Goal: Task Accomplishment & Management: Manage account settings

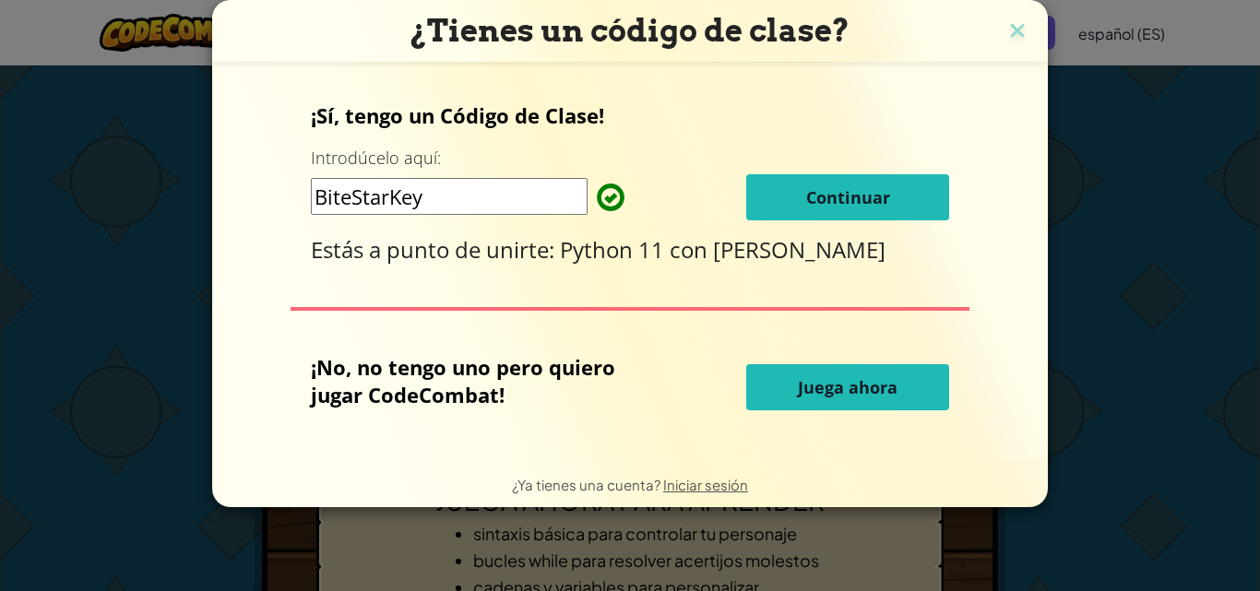
click at [828, 191] on font "Continuar" at bounding box center [848, 197] width 84 height 22
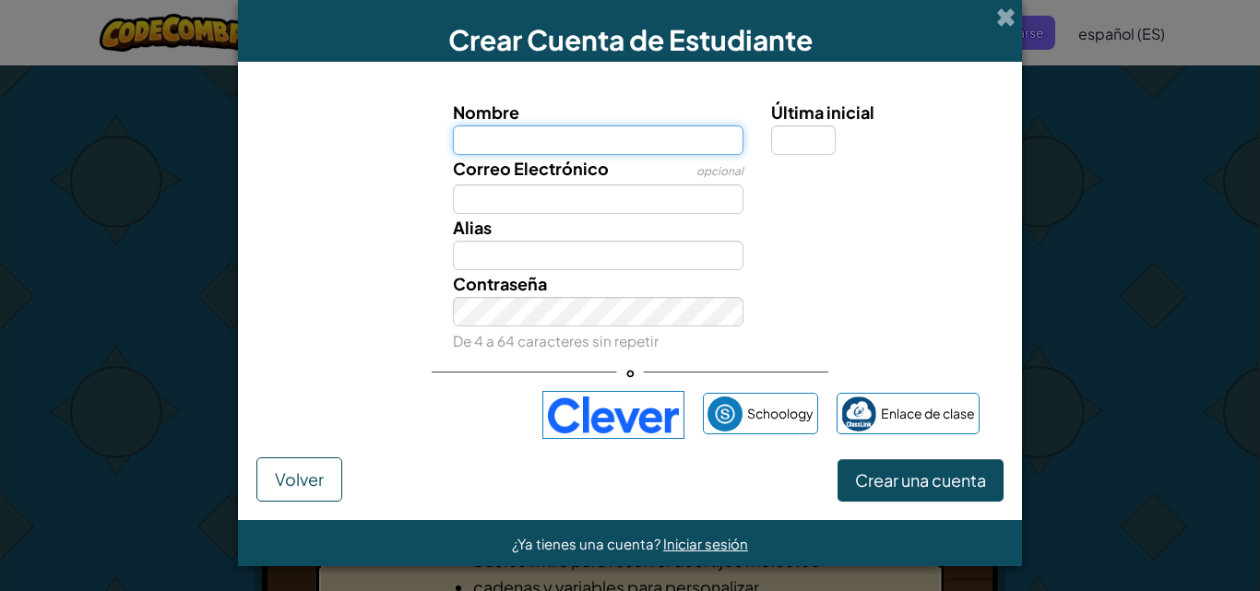
drag, startPoint x: 661, startPoint y: 135, endPoint x: 590, endPoint y: 247, distance: 133.1
click at [661, 135] on input "Nombre" at bounding box center [599, 140] width 292 height 30
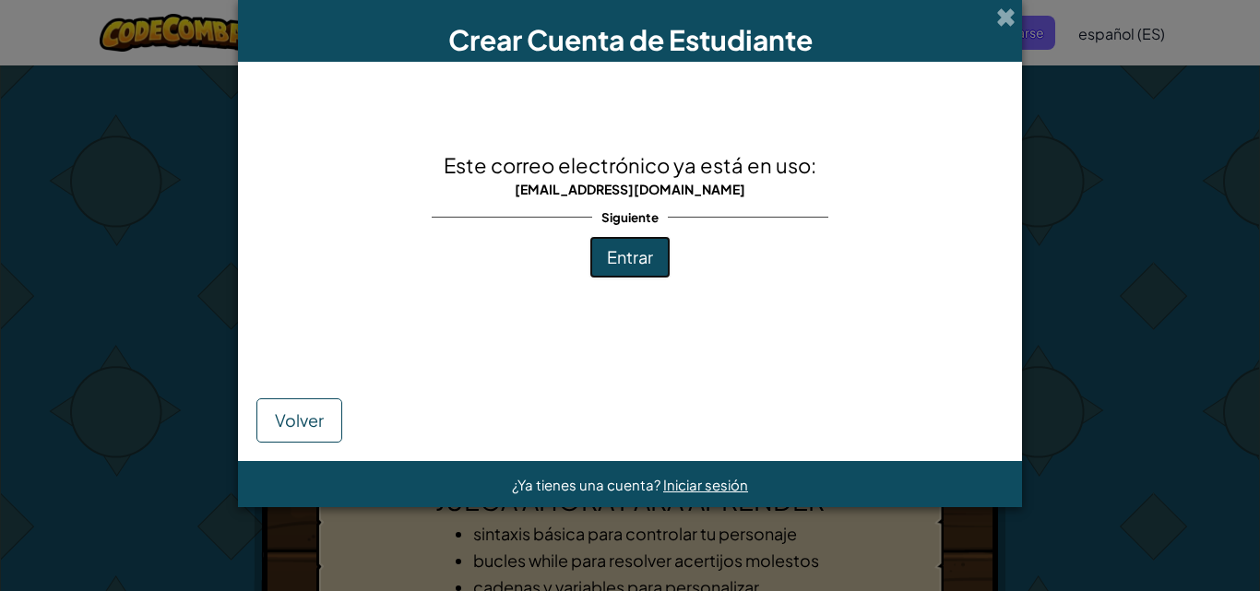
click at [637, 255] on font "Entrar" at bounding box center [630, 256] width 46 height 21
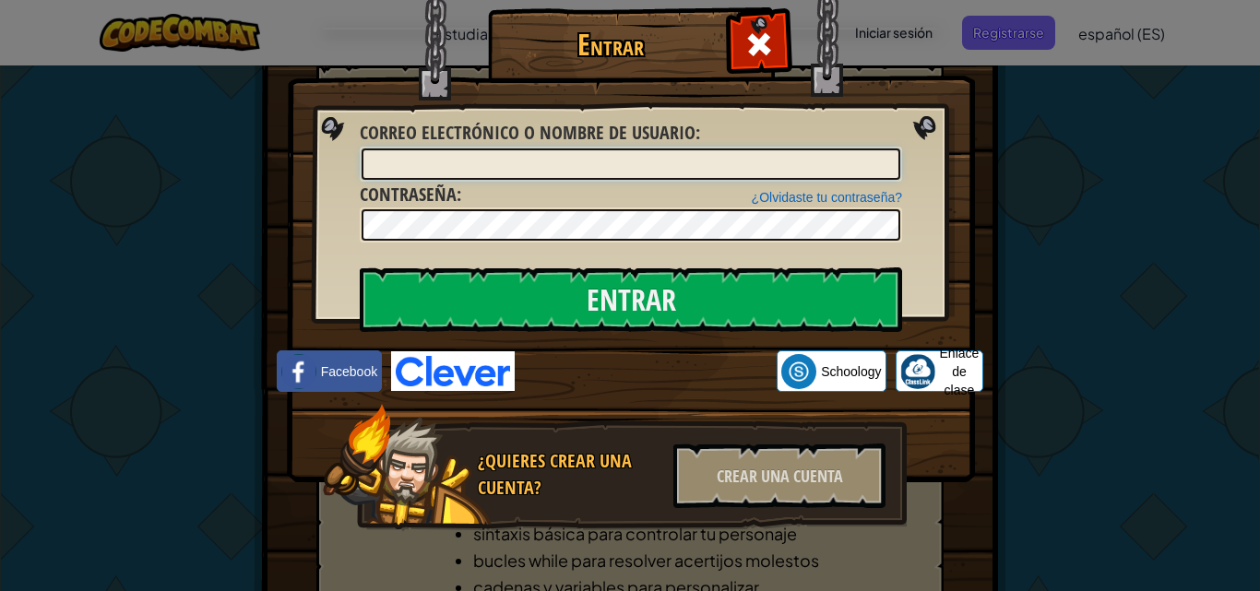
click at [656, 155] on input "Correo electrónico o nombre de usuario :" at bounding box center [631, 164] width 539 height 31
click at [835, 194] on font "¿Olvidaste tu contraseña?" at bounding box center [827, 197] width 150 height 15
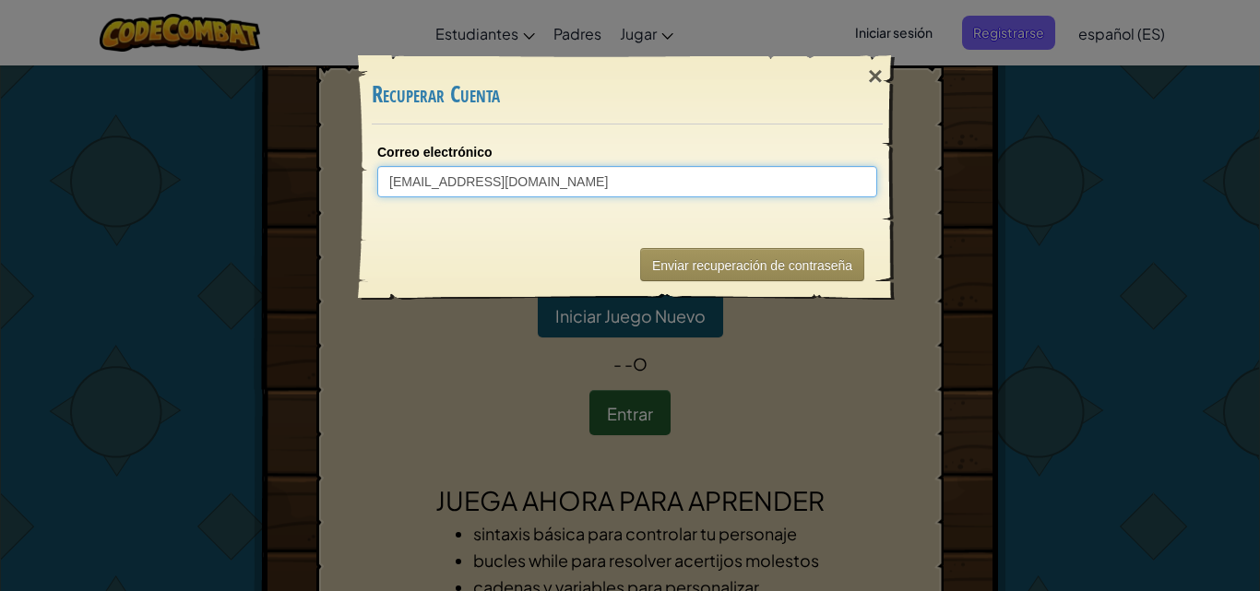
type input "[EMAIL_ADDRESS][DOMAIN_NAME]"
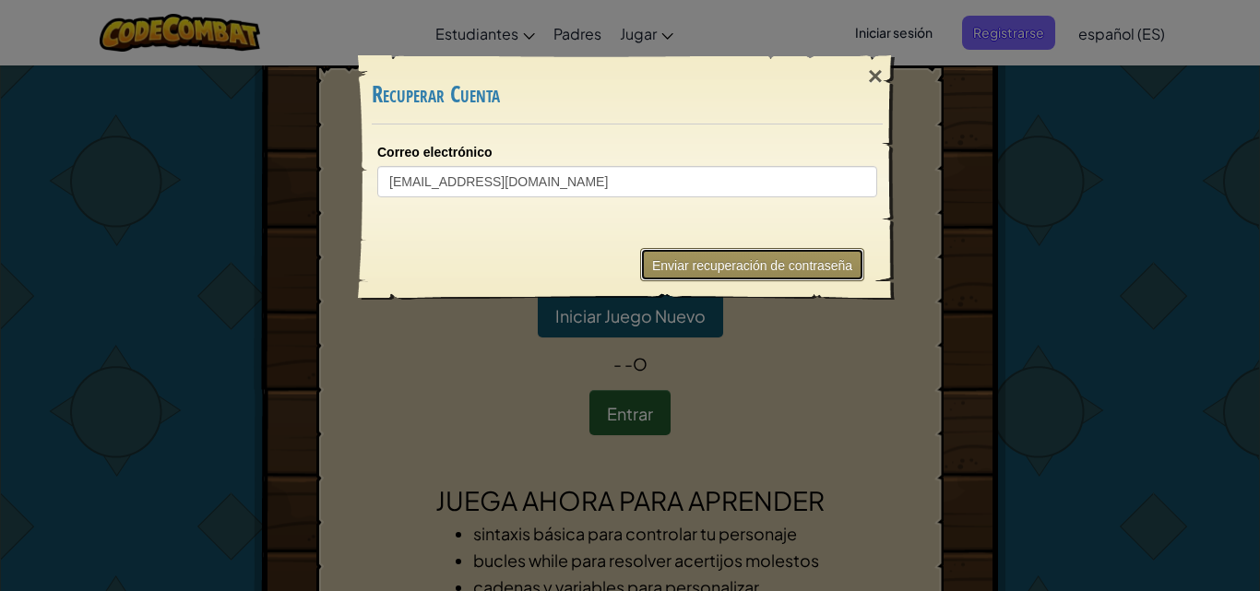
click at [823, 262] on font "Enviar recuperación de contraseña" at bounding box center [752, 265] width 200 height 15
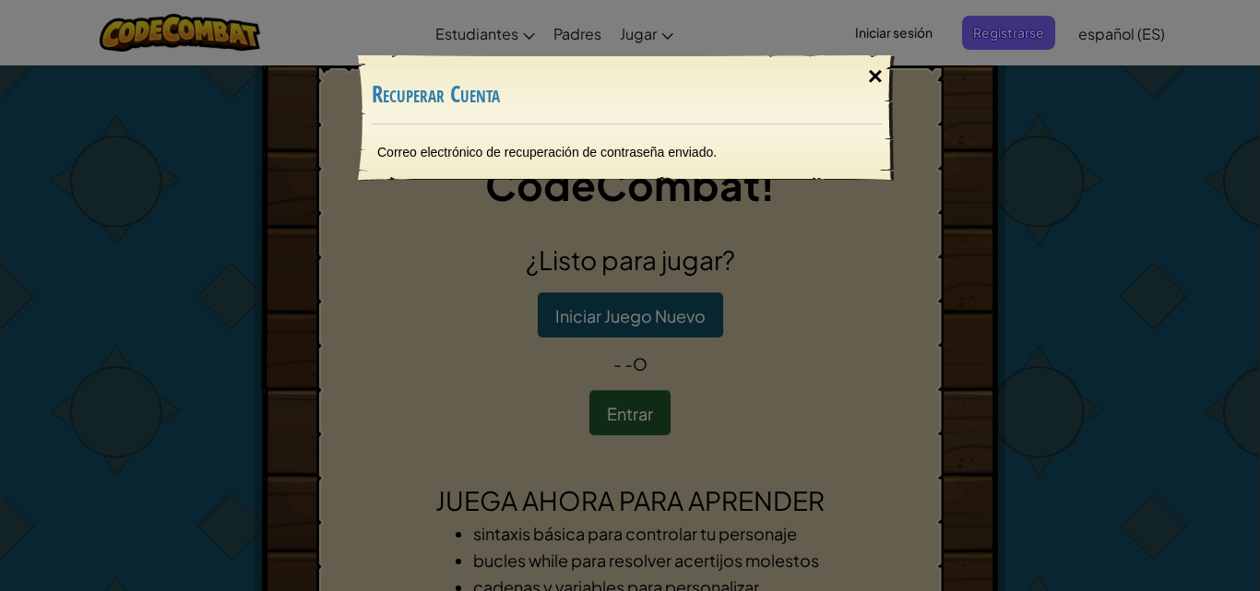
click at [876, 70] on font "×" at bounding box center [875, 76] width 15 height 29
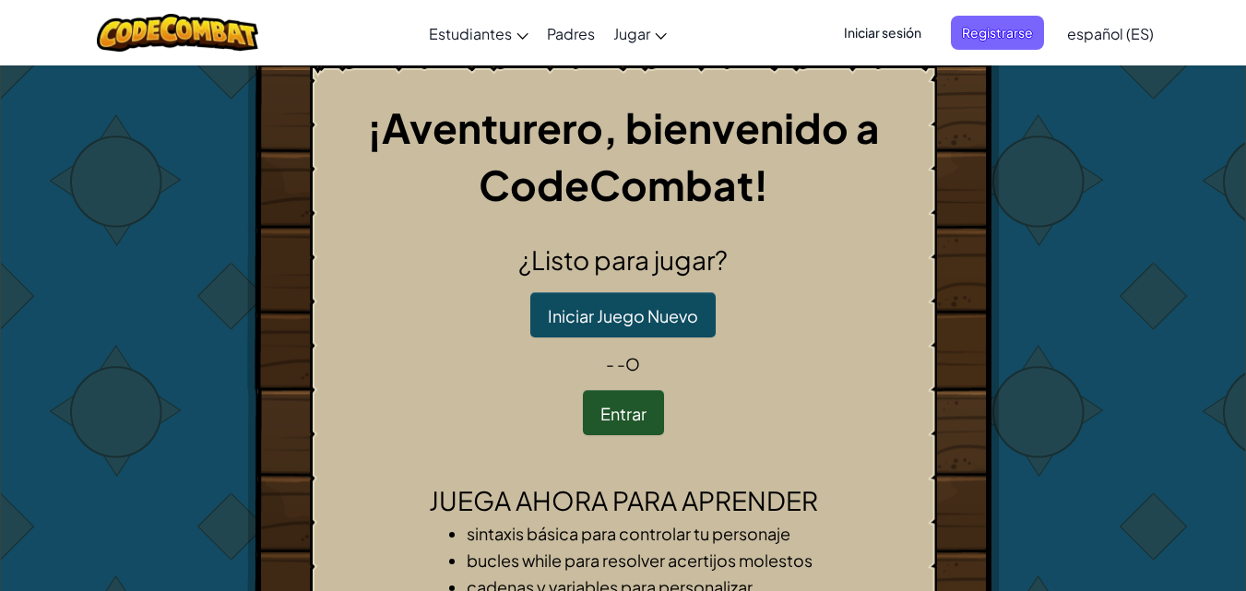
click at [897, 31] on font "Iniciar sesión" at bounding box center [882, 32] width 77 height 17
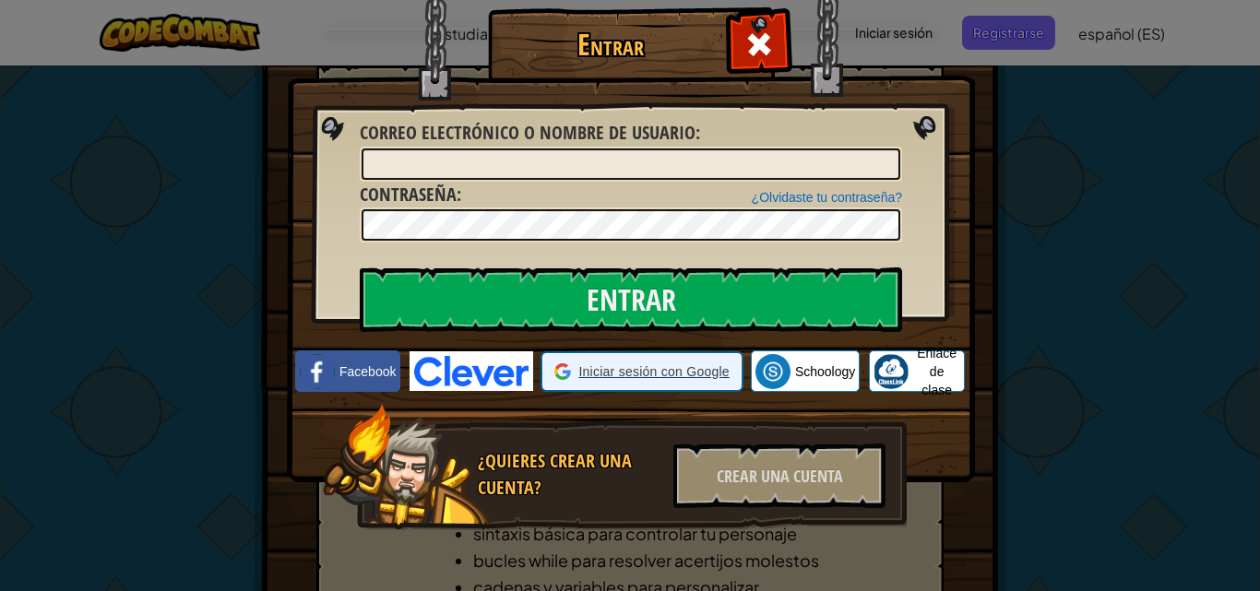
click at [642, 363] on span "Iniciar sesión con Google" at bounding box center [653, 372] width 150 height 18
